Goal: Information Seeking & Learning: Learn about a topic

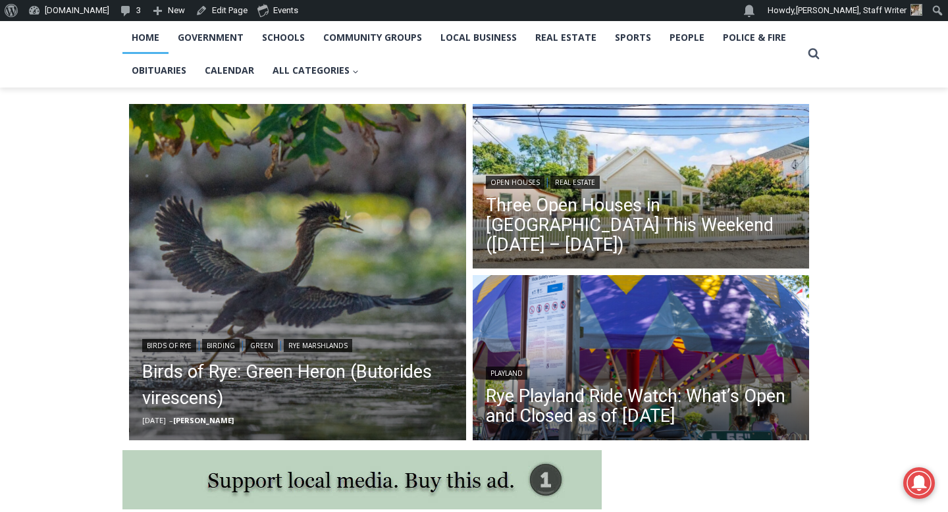
scroll to position [382, 0]
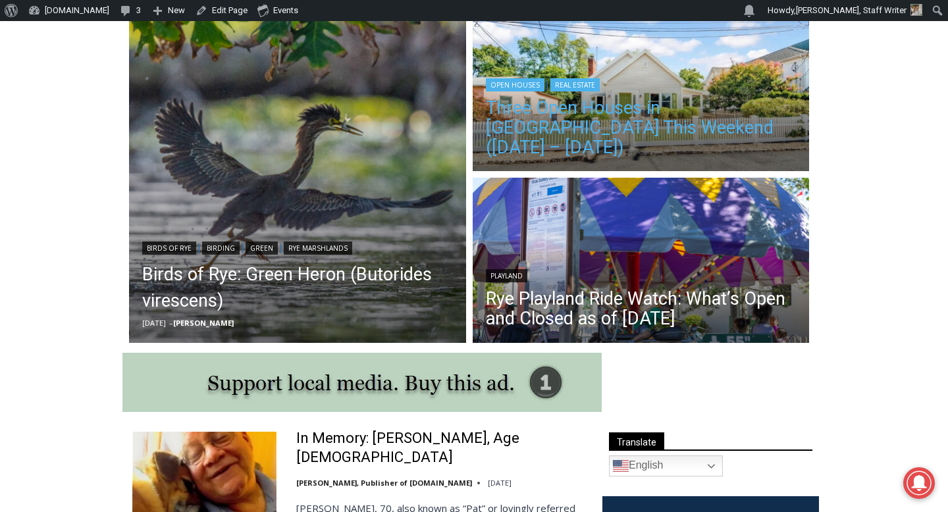
click at [639, 136] on link "Three Open Houses in Rye This Weekend (August 16 – 17)" at bounding box center [641, 127] width 311 height 59
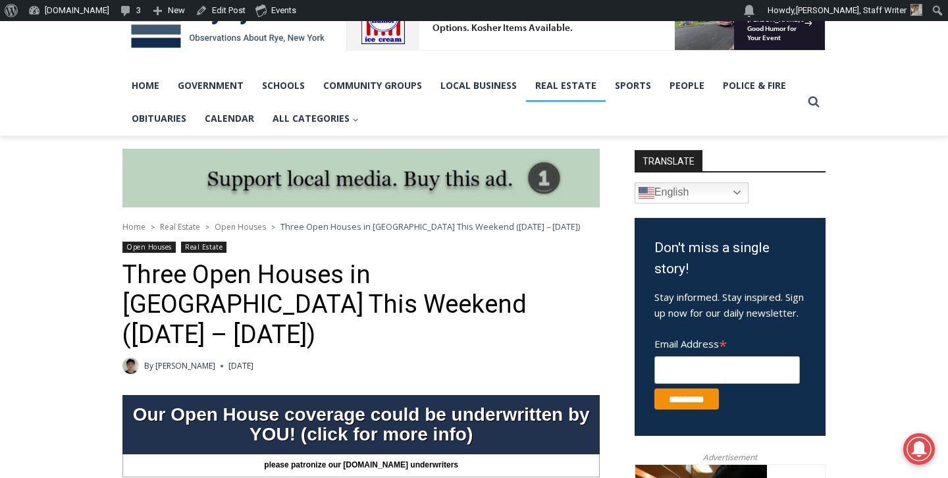
scroll to position [256, 0]
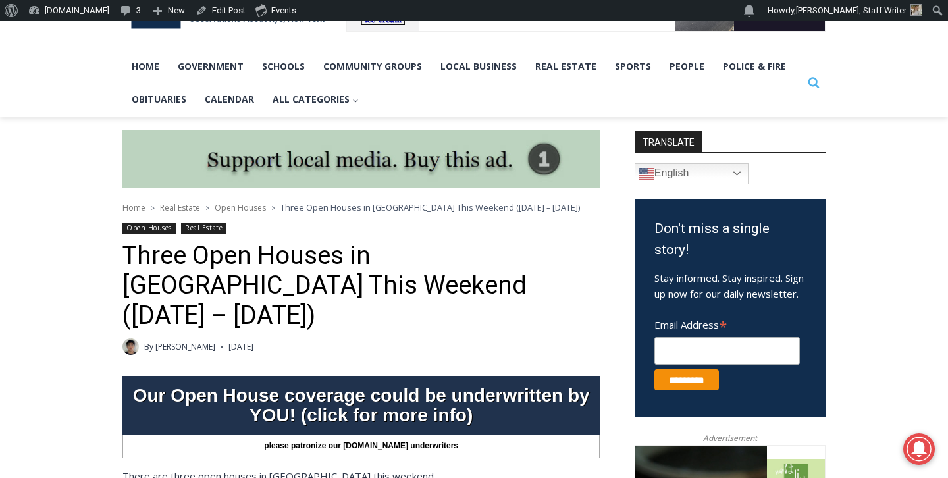
click at [812, 82] on icon "Search" at bounding box center [813, 82] width 12 height 12
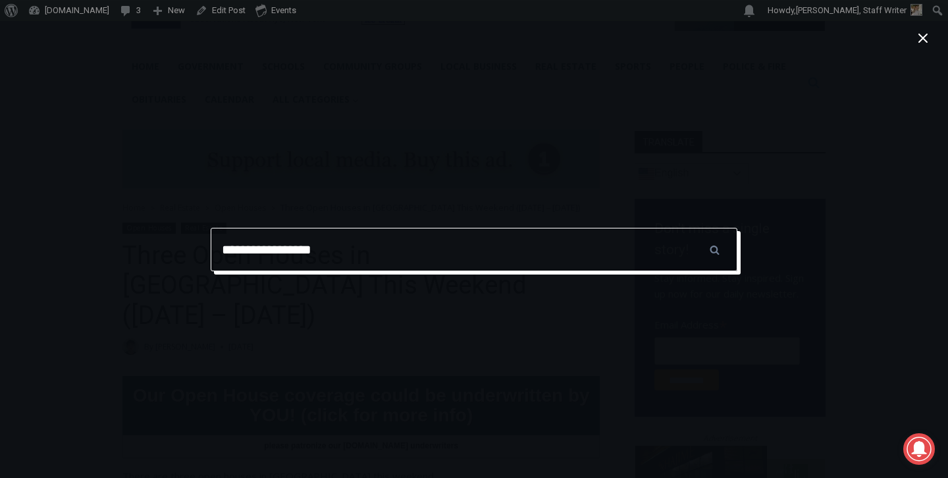
type input "**********"
click at [691, 228] on input "******" at bounding box center [714, 249] width 46 height 43
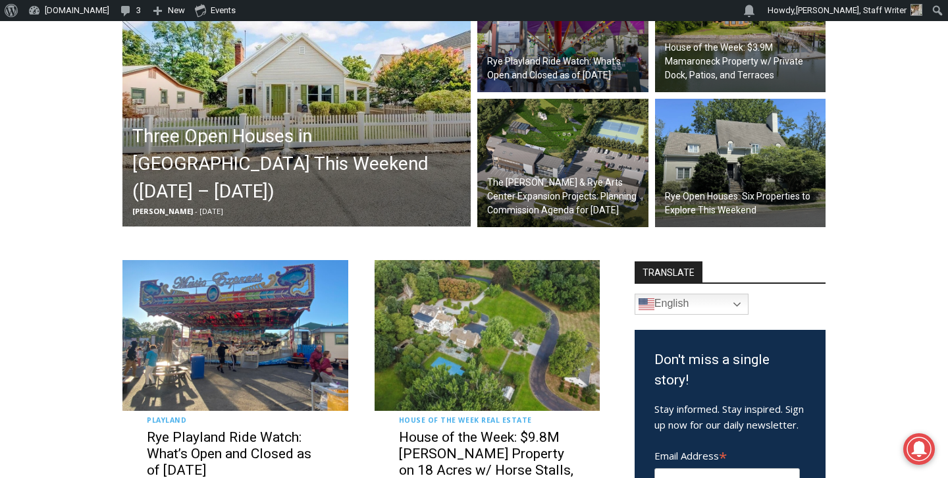
scroll to position [465, 0]
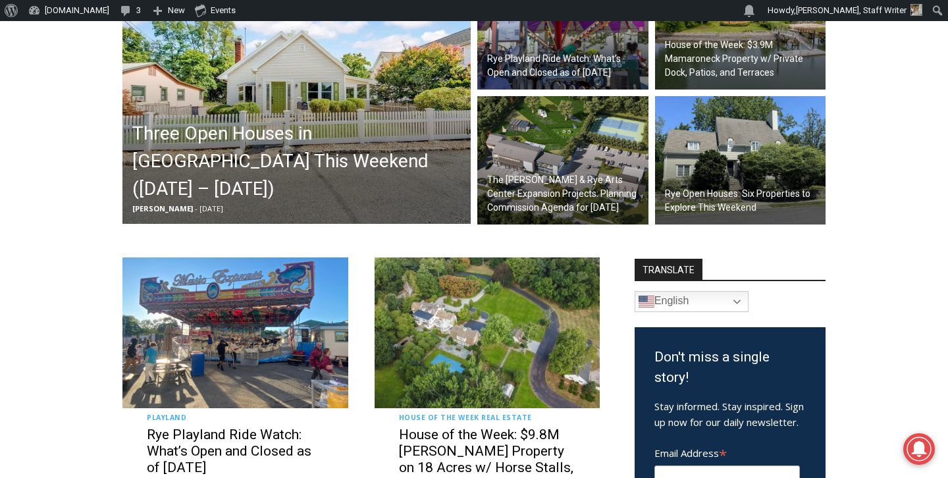
click at [708, 41] on h2 "House of the Week: $3.9M Mamaroneck Property w/ Private Dock, Patios, and Terra…" at bounding box center [744, 58] width 158 height 41
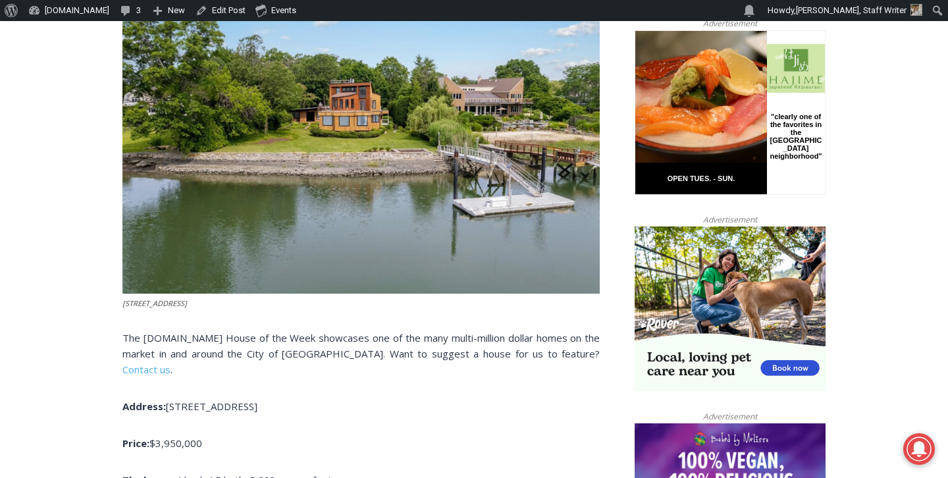
scroll to position [699, 0]
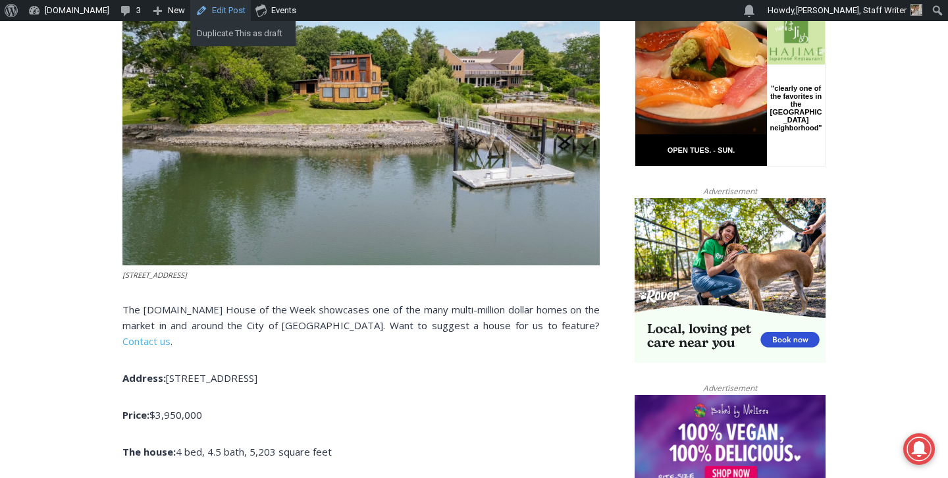
click at [222, 8] on link "Edit Post" at bounding box center [220, 10] width 61 height 21
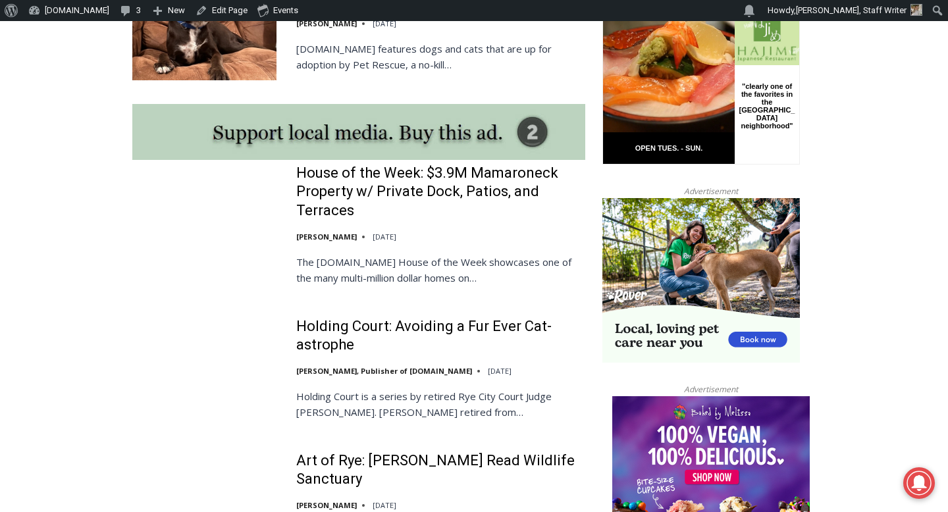
scroll to position [1115, 0]
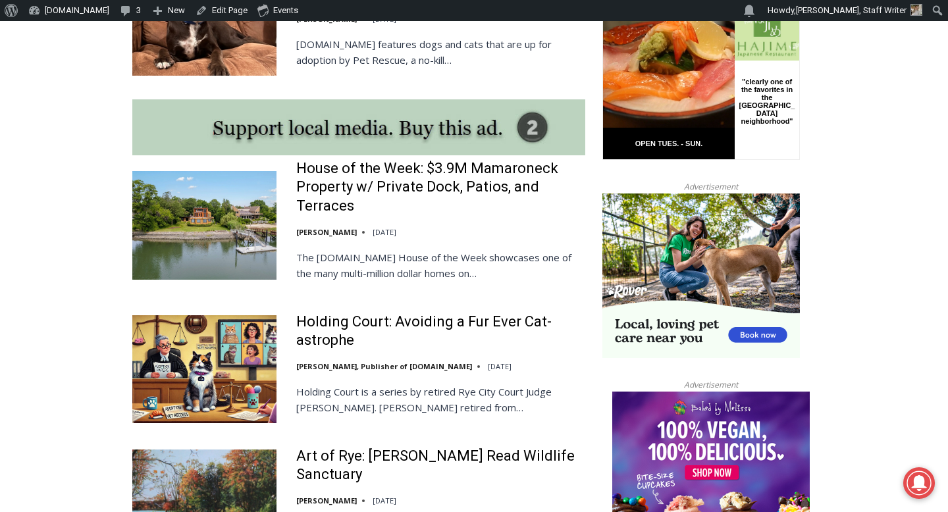
click at [224, 187] on img at bounding box center [204, 225] width 144 height 108
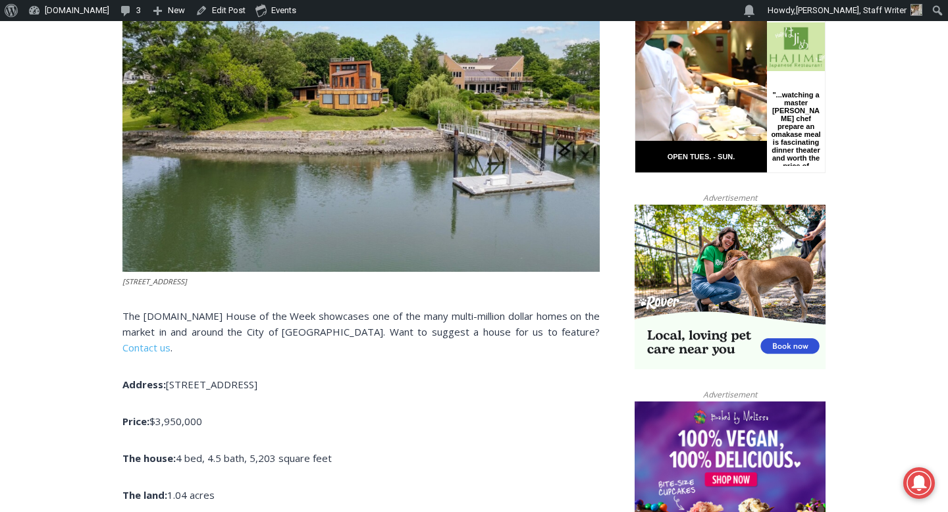
scroll to position [699, 0]
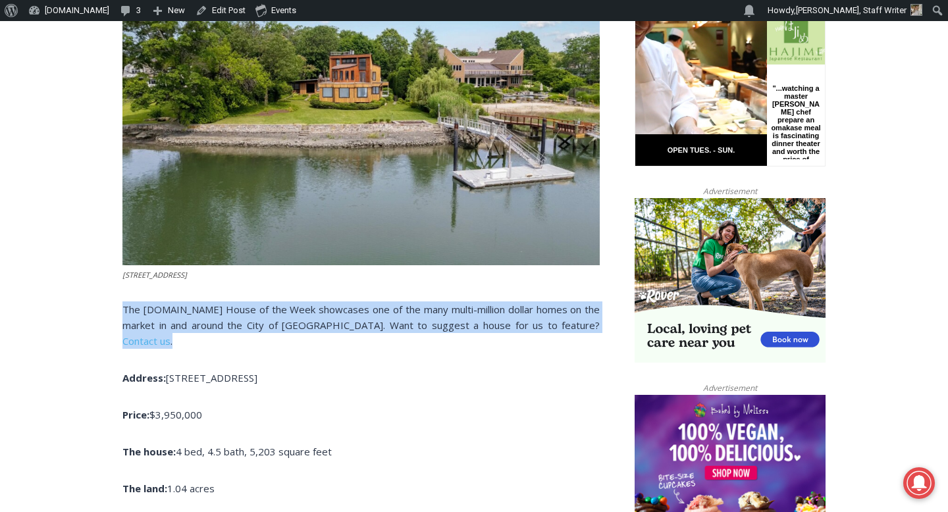
drag, startPoint x: 565, startPoint y: 324, endPoint x: 89, endPoint y: 287, distance: 476.6
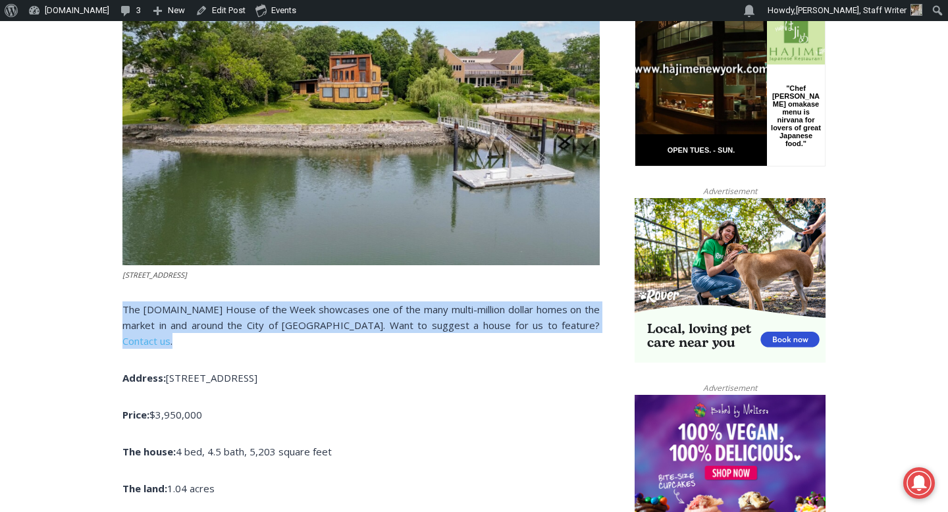
copy p "The MyRye.com House of the Week showcases one of the many multi-million dollar …"
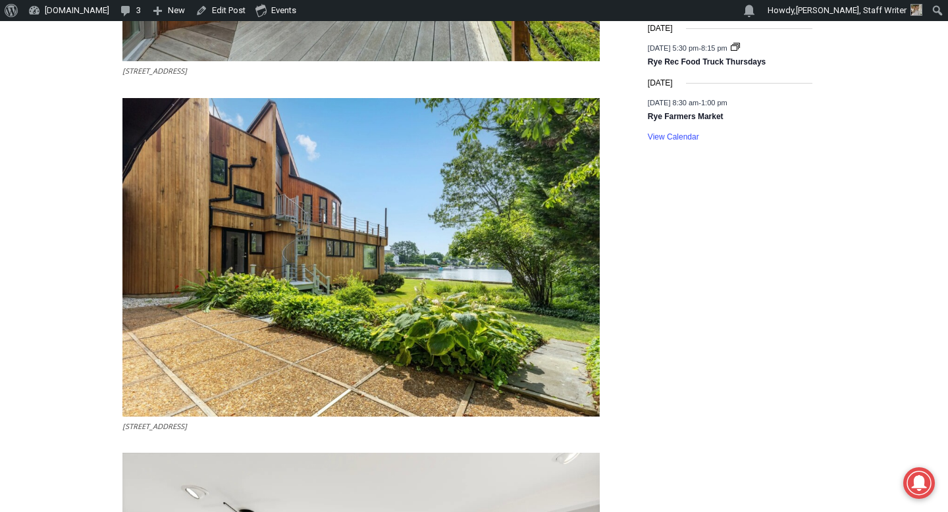
scroll to position [2099, 0]
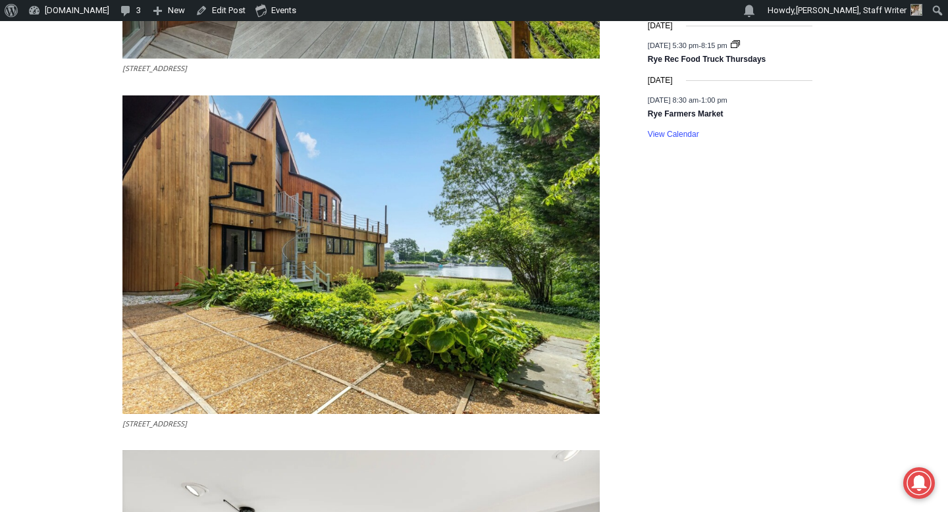
click at [128, 418] on figcaption "1160 Greacen Point Road, Mamaroneck" at bounding box center [360, 424] width 477 height 12
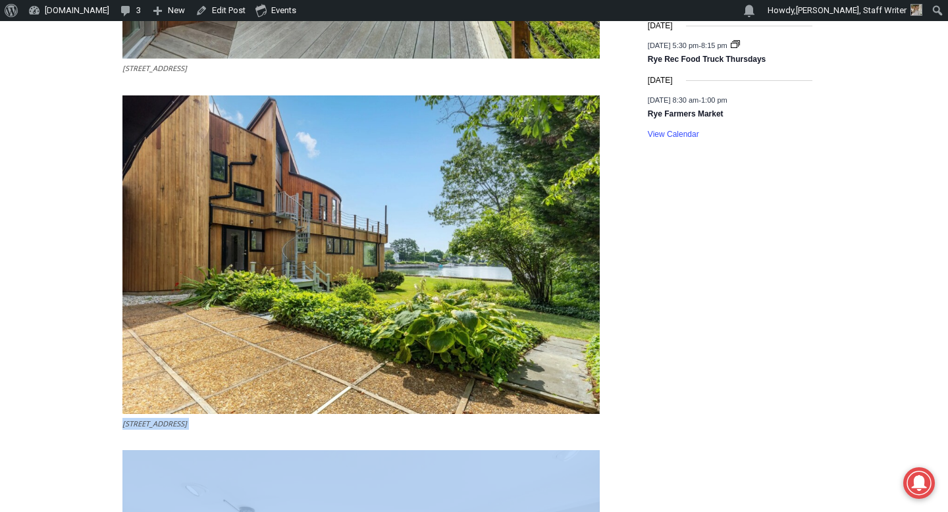
drag, startPoint x: 124, startPoint y: 405, endPoint x: 311, endPoint y: 417, distance: 187.9
drag, startPoint x: 302, startPoint y: 415, endPoint x: 97, endPoint y: 407, distance: 205.4
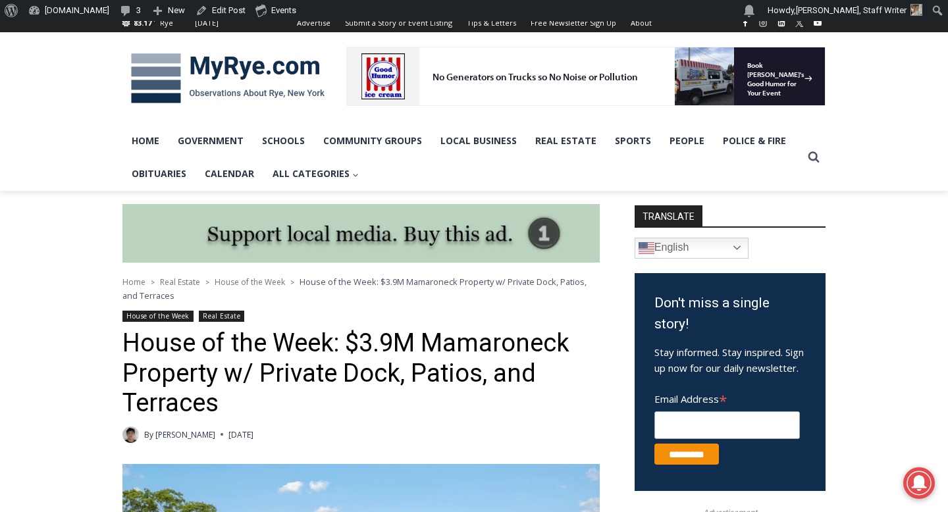
scroll to position [180, 0]
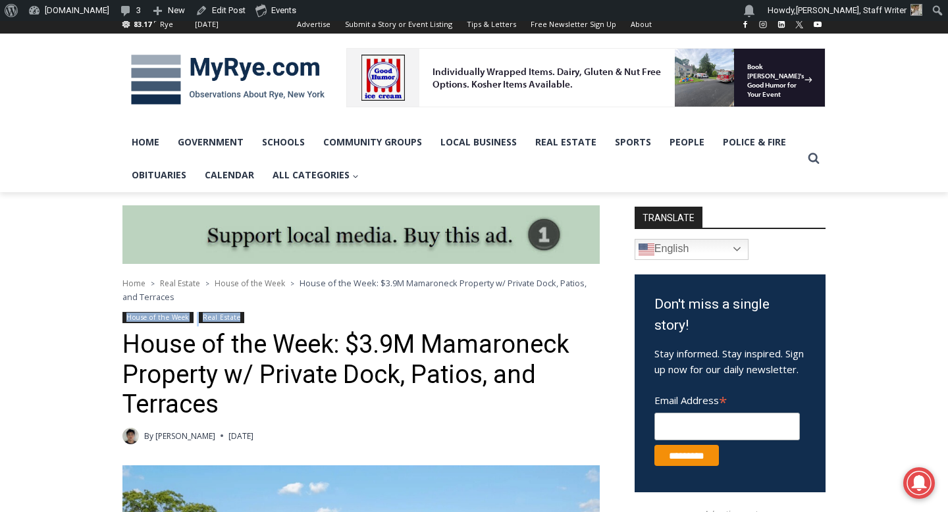
drag, startPoint x: 55, startPoint y: 324, endPoint x: 268, endPoint y: 317, distance: 212.7
click at [268, 317] on div "House of the Week Real Estate" at bounding box center [360, 319] width 477 height 14
drag, startPoint x: 268, startPoint y: 317, endPoint x: 101, endPoint y: 297, distance: 167.7
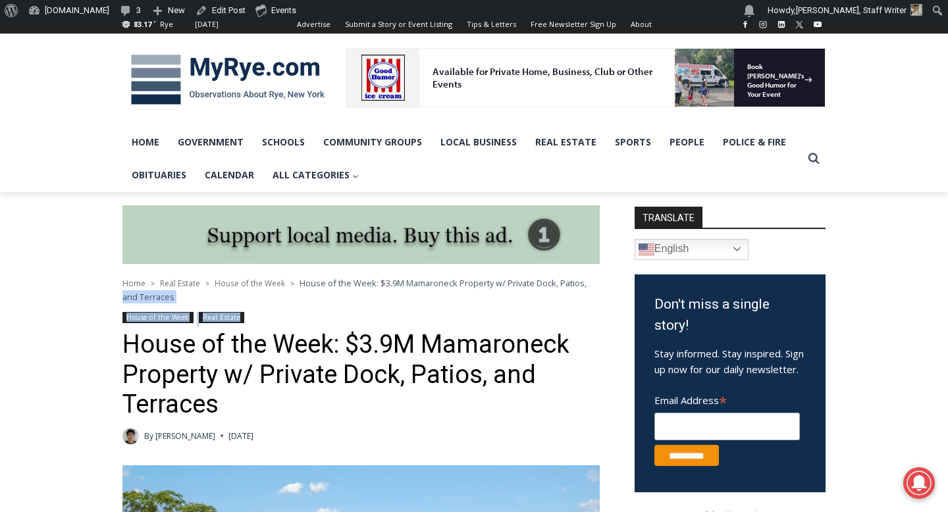
drag, startPoint x: 121, startPoint y: 317, endPoint x: 192, endPoint y: 317, distance: 70.4
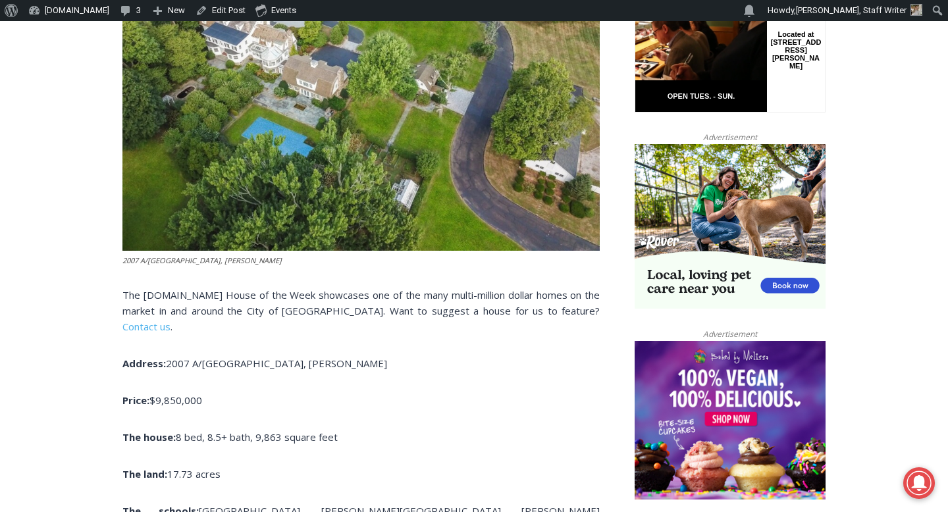
scroll to position [754, 0]
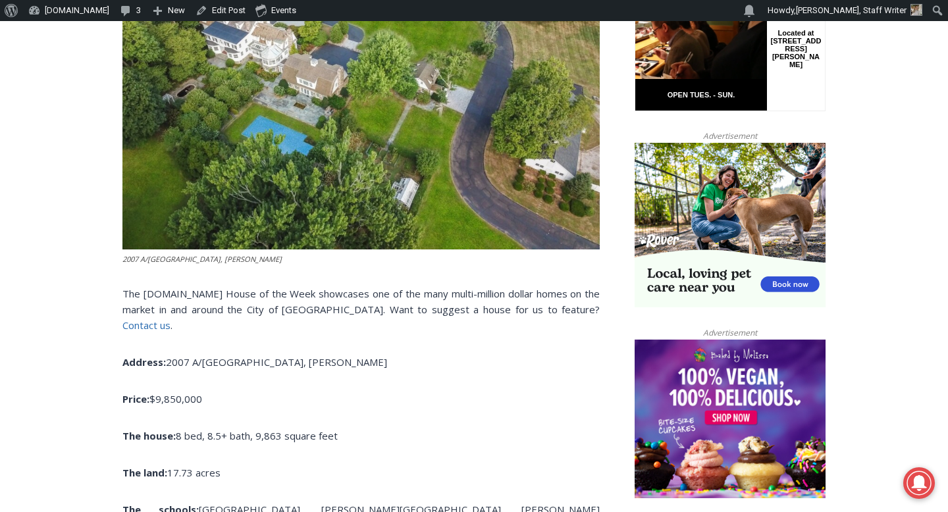
click at [170, 319] on link "Contact us" at bounding box center [146, 325] width 48 height 13
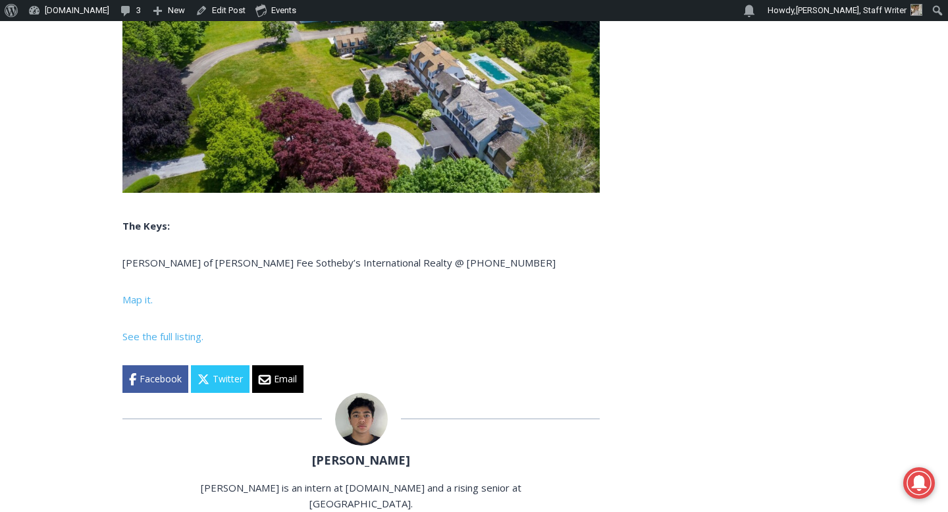
scroll to position [4967, 0]
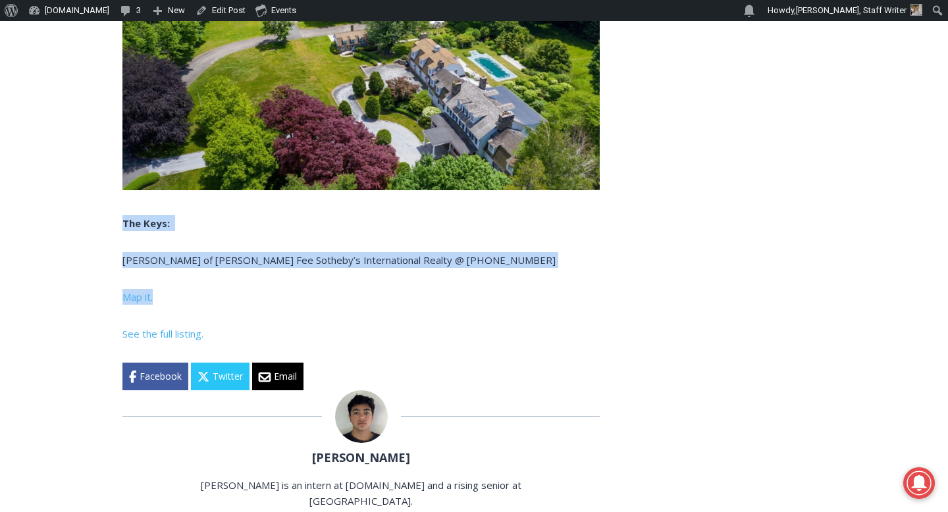
drag, startPoint x: 109, startPoint y: 192, endPoint x: 263, endPoint y: 276, distance: 175.5
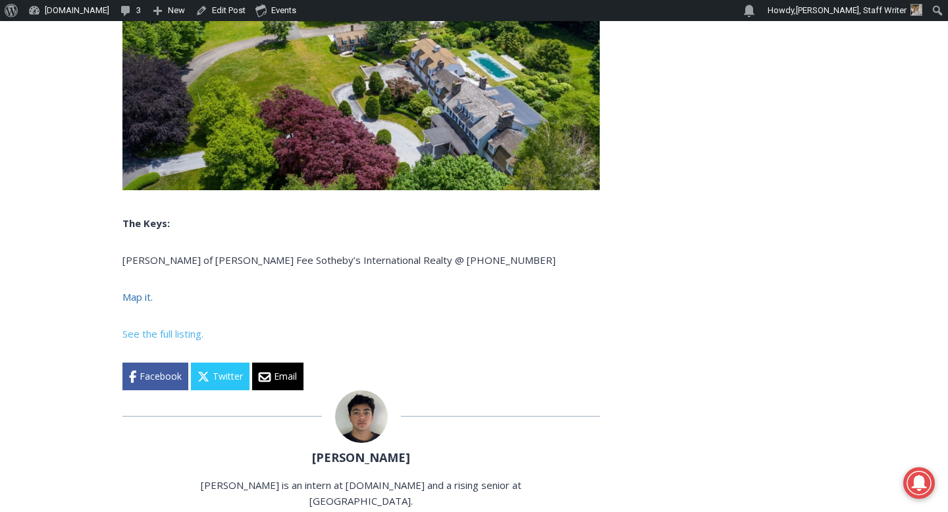
click at [130, 290] on span "Map it." at bounding box center [137, 296] width 30 height 13
click at [158, 327] on span "See the full listing." at bounding box center [162, 333] width 81 height 13
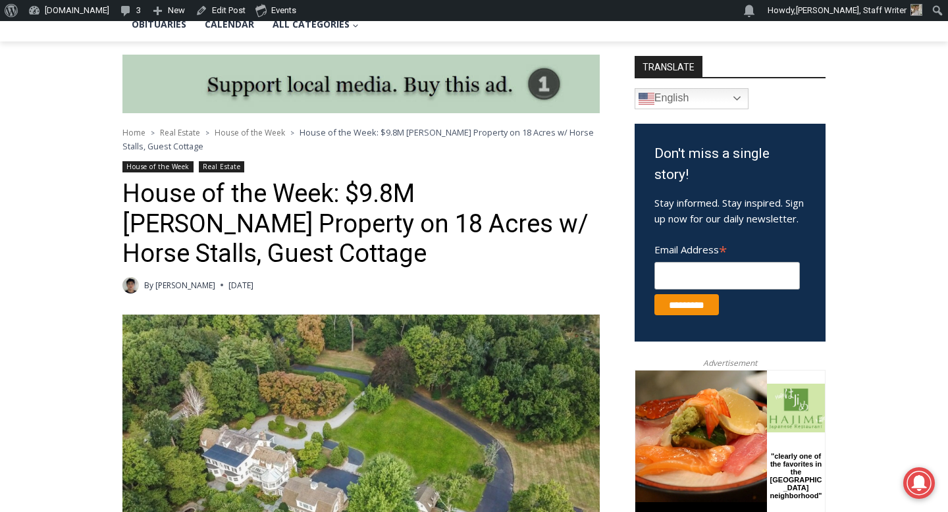
scroll to position [332, 0]
